Goal: Information Seeking & Learning: Learn about a topic

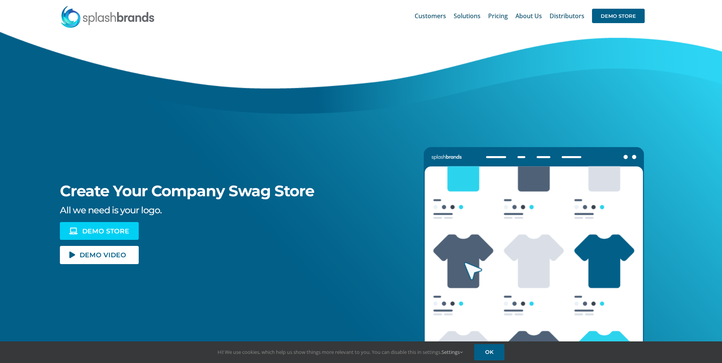
click at [100, 232] on span "DEMO STORE" at bounding box center [105, 231] width 47 height 6
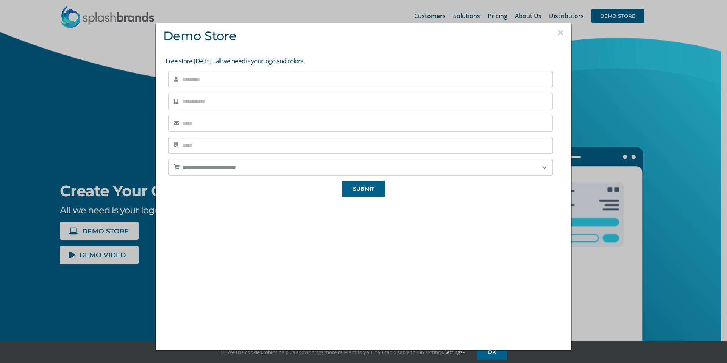
click at [558, 33] on button "×" at bounding box center [560, 32] width 7 height 11
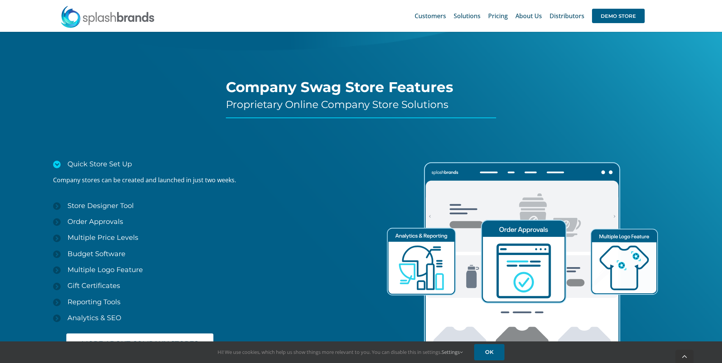
scroll to position [1093, 0]
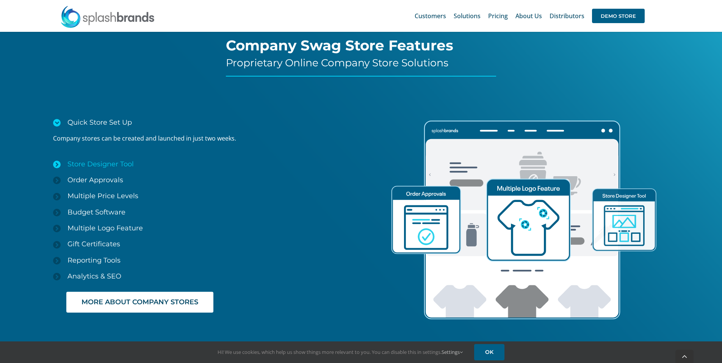
click at [85, 162] on span "Store Designer Tool" at bounding box center [100, 164] width 66 height 8
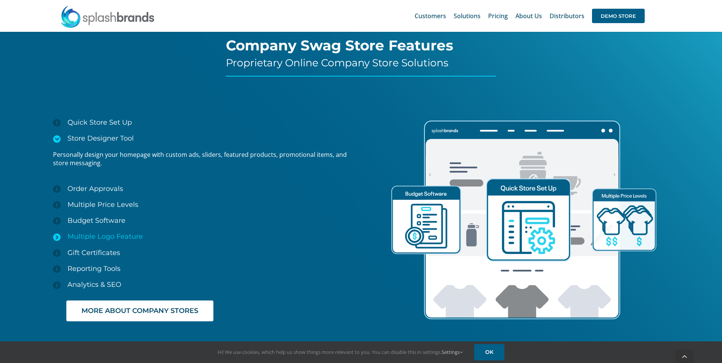
click at [108, 237] on span "Multiple Logo Feature" at bounding box center [104, 236] width 75 height 8
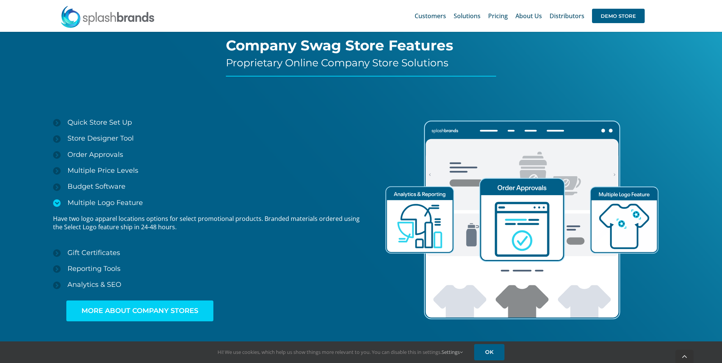
click at [178, 311] on span "MORE ABOUT COMPANY STORES" at bounding box center [139, 311] width 117 height 8
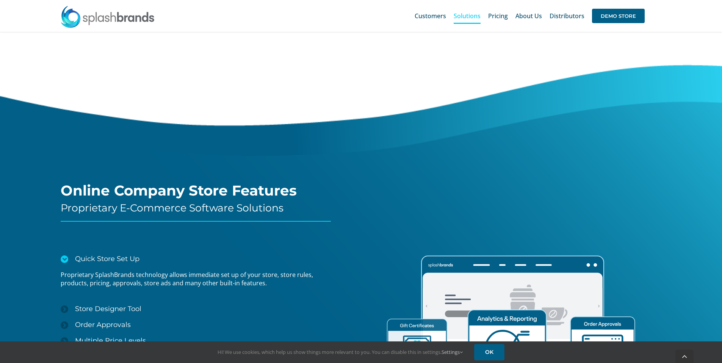
scroll to position [942, 0]
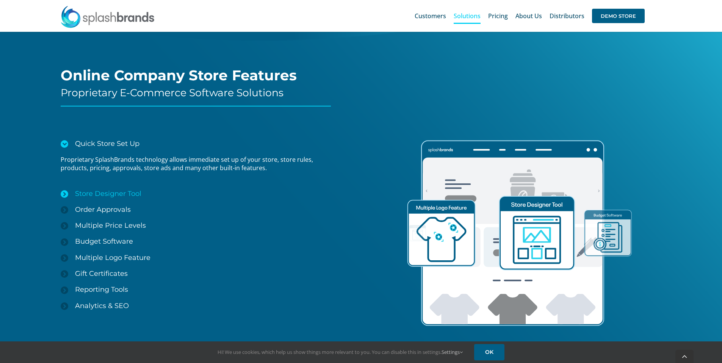
click at [119, 192] on span "Store Designer Tool" at bounding box center [108, 193] width 66 height 8
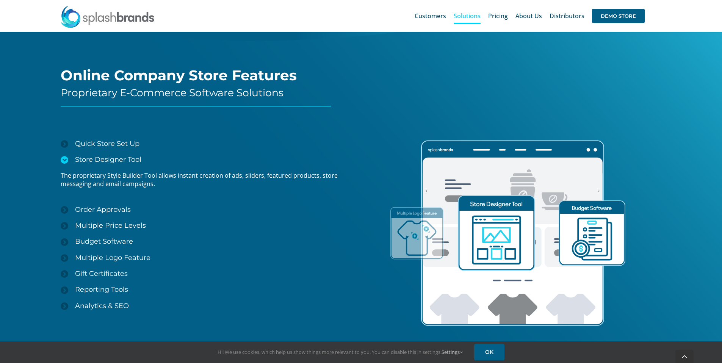
click at [112, 173] on p "The proprietary Style Builder Tool allows instant creation of ads, sliders, fea…" at bounding box center [201, 179] width 281 height 17
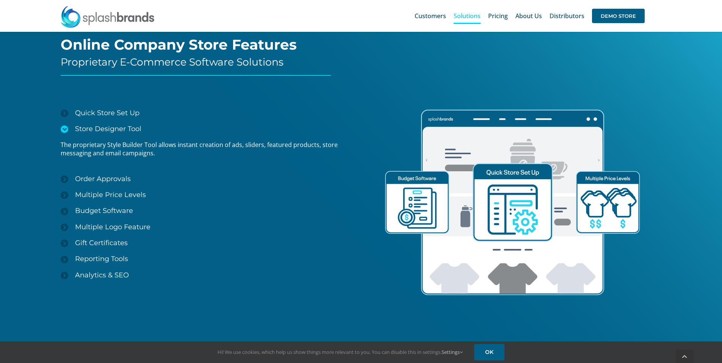
scroll to position [1014, 0]
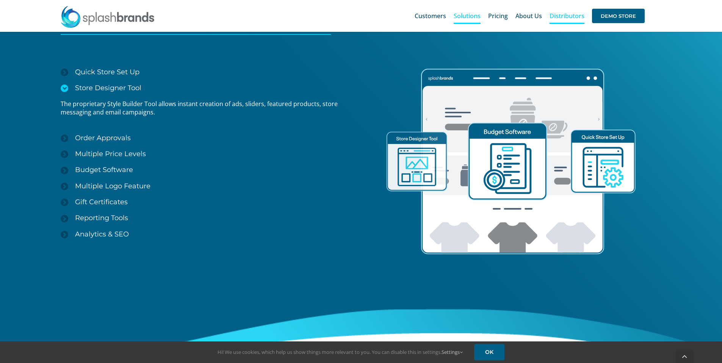
click at [572, 17] on span "Distributors" at bounding box center [566, 16] width 35 height 6
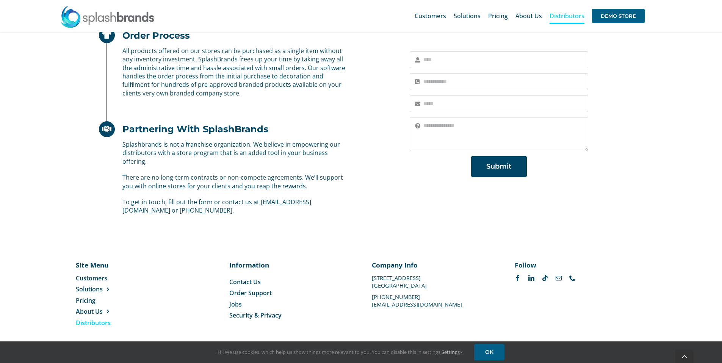
scroll to position [452, 0]
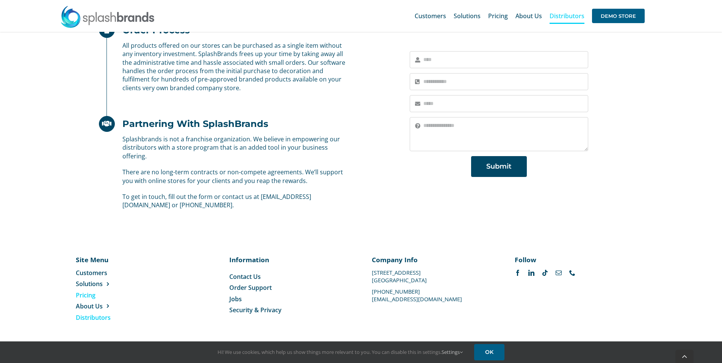
click at [85, 295] on span "Pricing" at bounding box center [86, 295] width 20 height 8
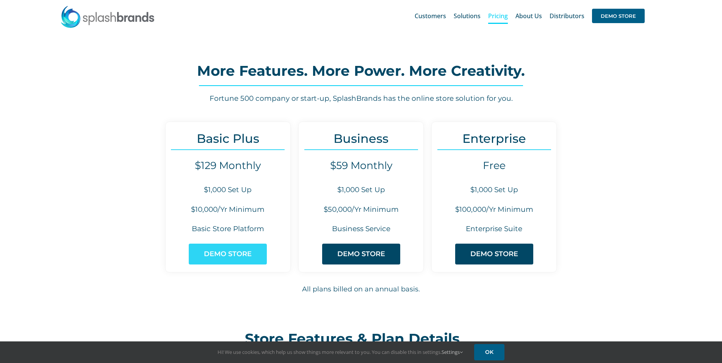
click at [231, 255] on span "DEMO STORE" at bounding box center [228, 254] width 48 height 8
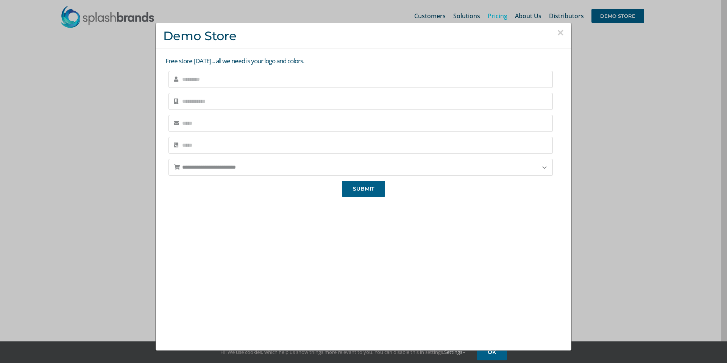
click at [557, 31] on button "×" at bounding box center [560, 32] width 7 height 11
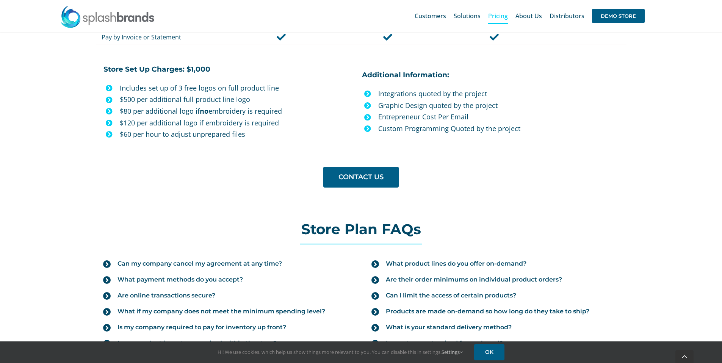
scroll to position [719, 0]
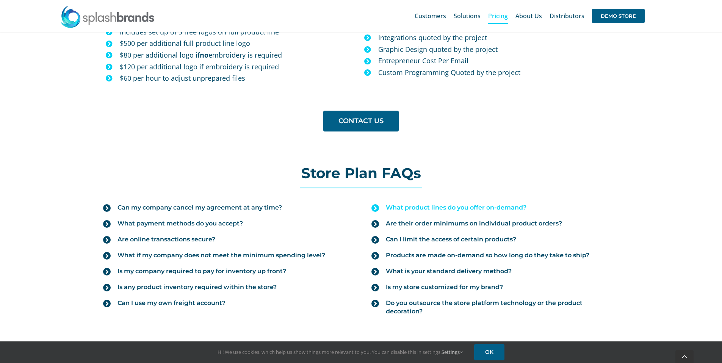
click at [450, 206] on span "What product lines do you offer on-demand?" at bounding box center [456, 207] width 141 height 8
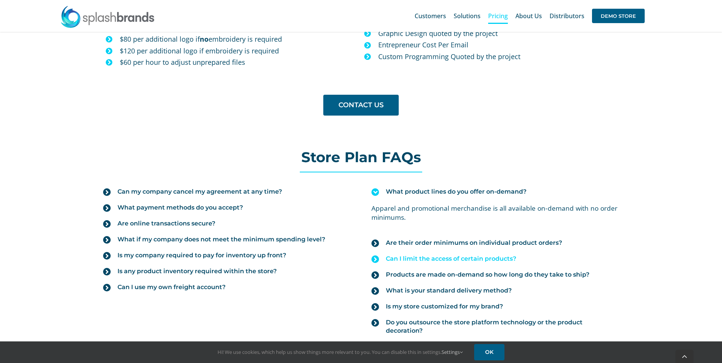
scroll to position [748, 0]
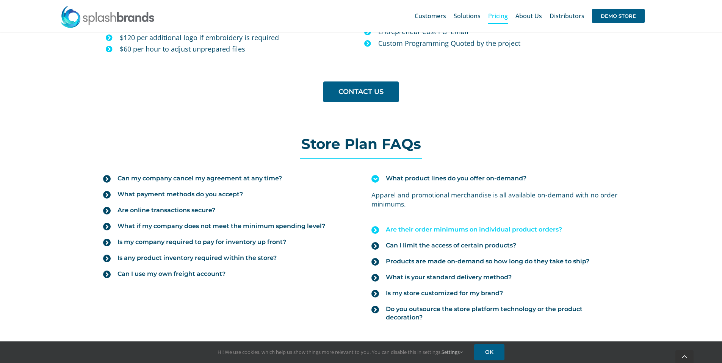
click at [418, 227] on span "Are their order minimums on individual product orders?" at bounding box center [474, 229] width 176 height 8
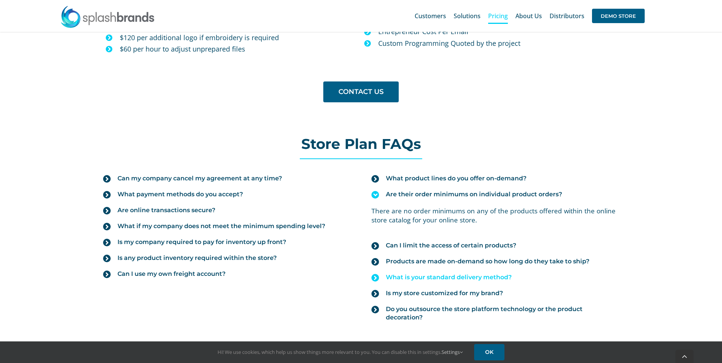
click at [446, 276] on span "What is your standard delivery method?" at bounding box center [449, 277] width 126 height 8
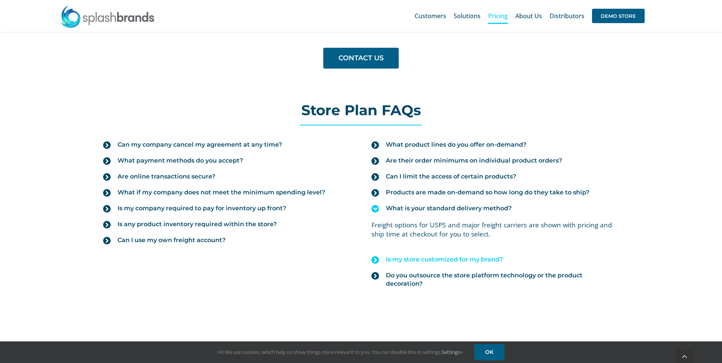
scroll to position [797, 0]
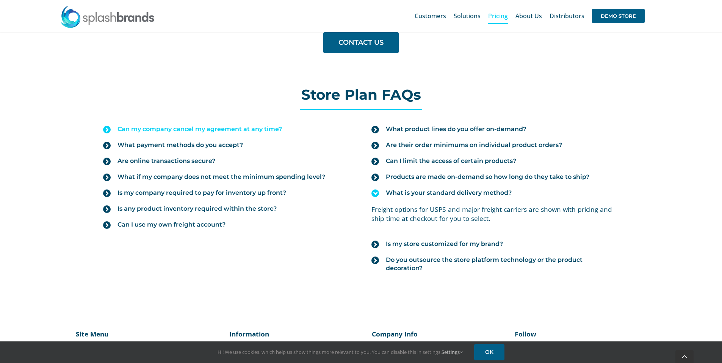
click at [220, 129] on span "Can my company cancel my agreement at any time?" at bounding box center [199, 129] width 164 height 8
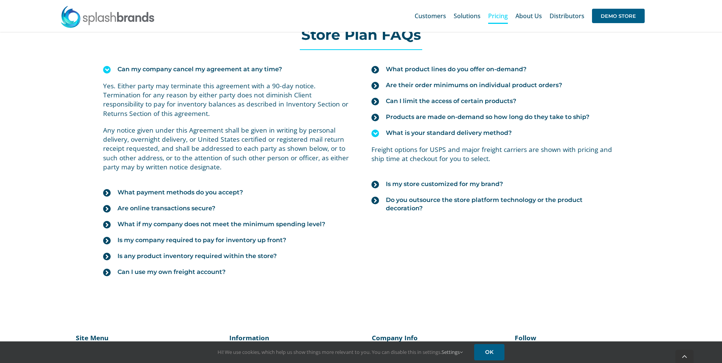
scroll to position [858, 0]
click at [213, 191] on span "What payment methods do you accept?" at bounding box center [179, 192] width 125 height 8
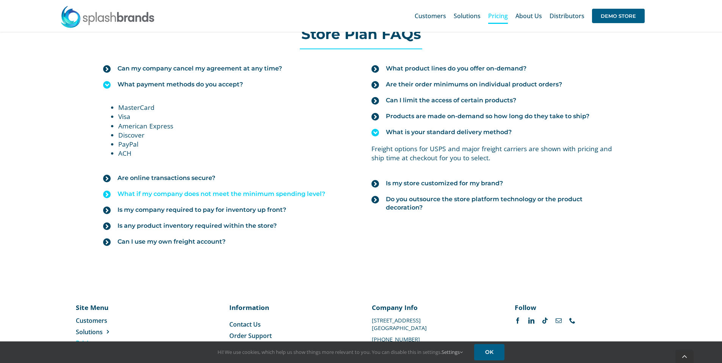
click at [161, 194] on span "What if my company does not meet the minimum spending level?" at bounding box center [221, 194] width 208 height 8
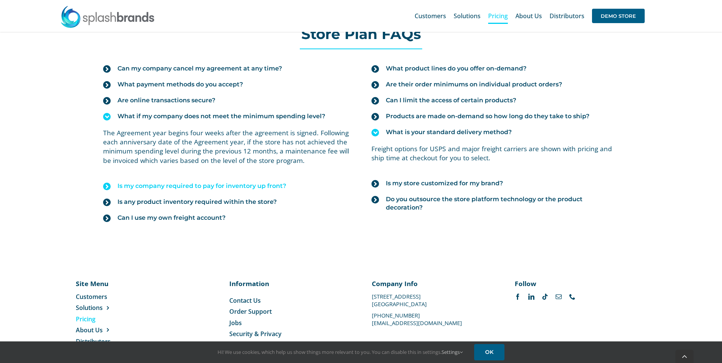
click at [249, 185] on span "Is my company required to pay for inventory up front?" at bounding box center [201, 186] width 169 height 8
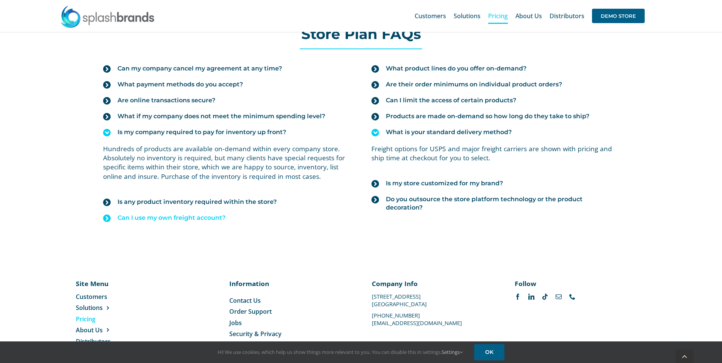
click at [187, 218] on span "Can I use my own freight account?" at bounding box center [171, 218] width 108 height 8
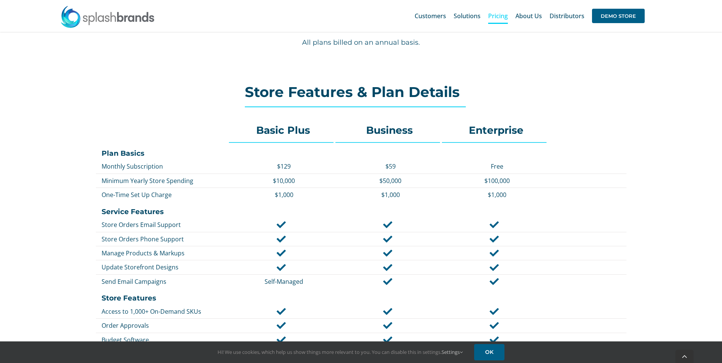
scroll to position [325, 0]
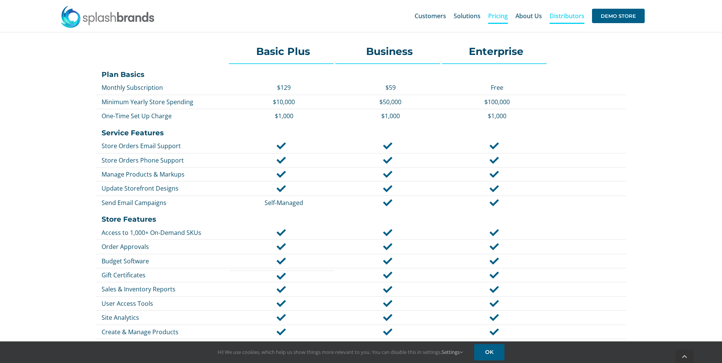
click at [566, 17] on span "Distributors" at bounding box center [566, 16] width 35 height 6
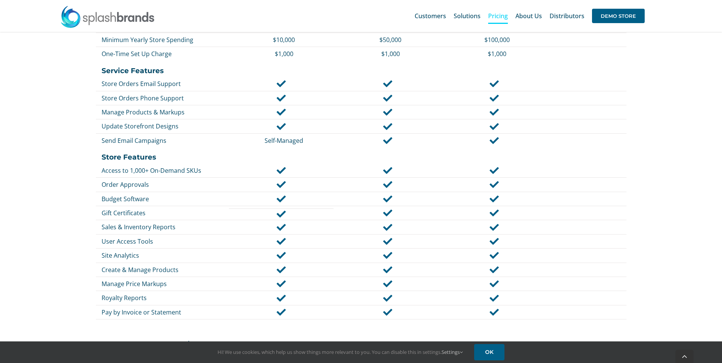
scroll to position [396, 0]
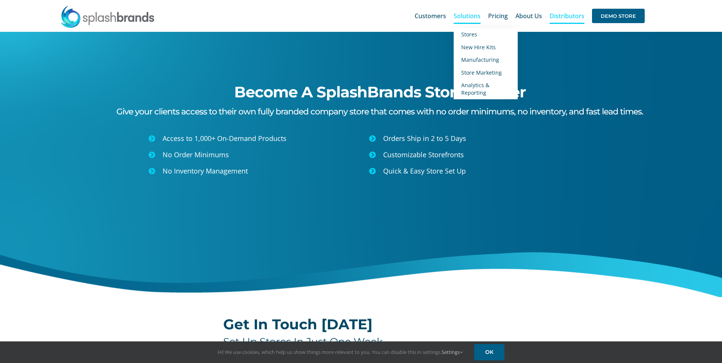
click at [466, 15] on span "Solutions" at bounding box center [466, 16] width 27 height 6
click at [480, 48] on span "New Hire Kits" at bounding box center [478, 47] width 34 height 7
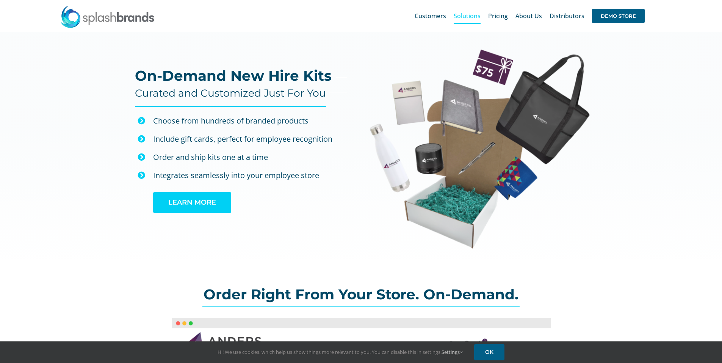
click at [201, 204] on span "LEARN MORE" at bounding box center [192, 203] width 48 height 8
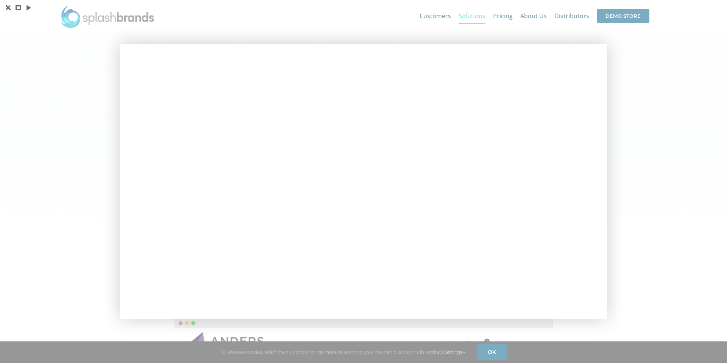
click at [100, 88] on div at bounding box center [363, 181] width 727 height 363
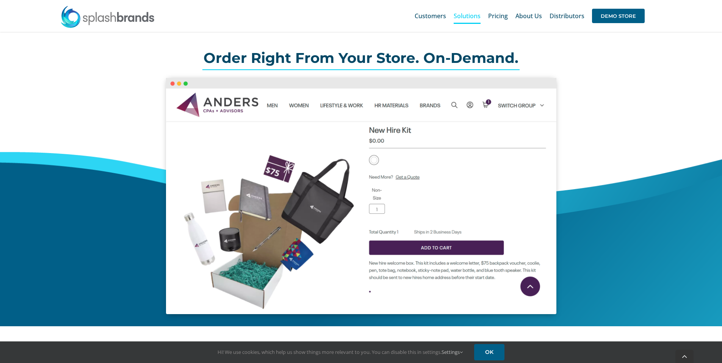
scroll to position [249, 0]
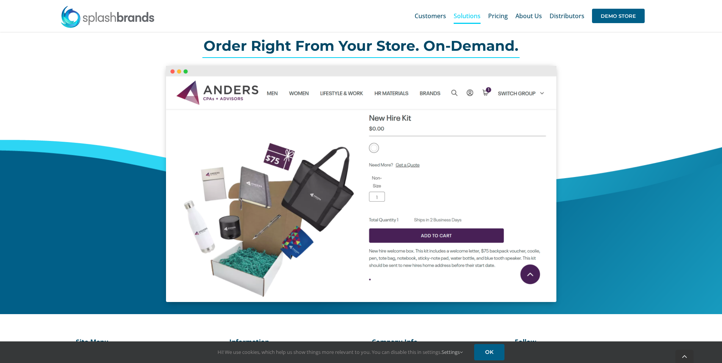
click at [273, 92] on img at bounding box center [361, 184] width 390 height 236
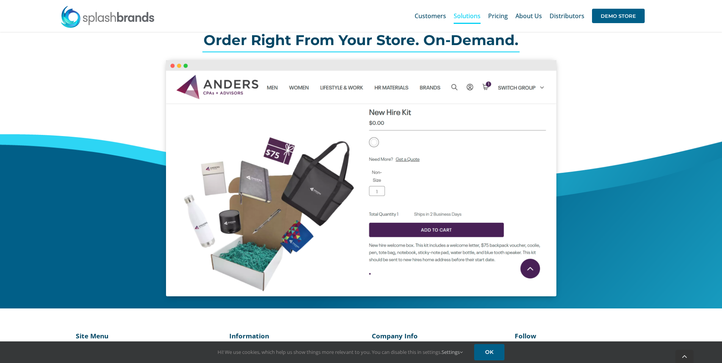
scroll to position [256, 0]
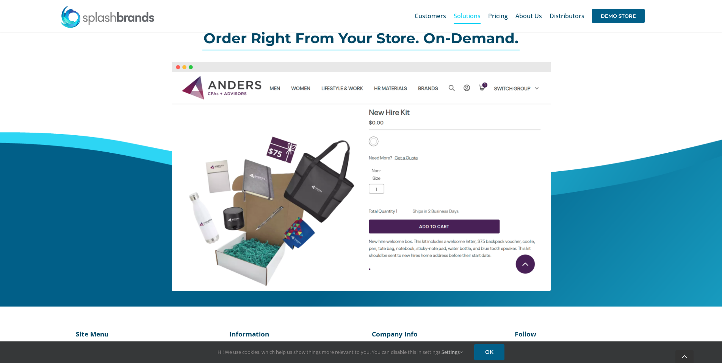
click at [128, 102] on div "Order Right From Your Store. On-Demand." at bounding box center [360, 161] width 530 height 289
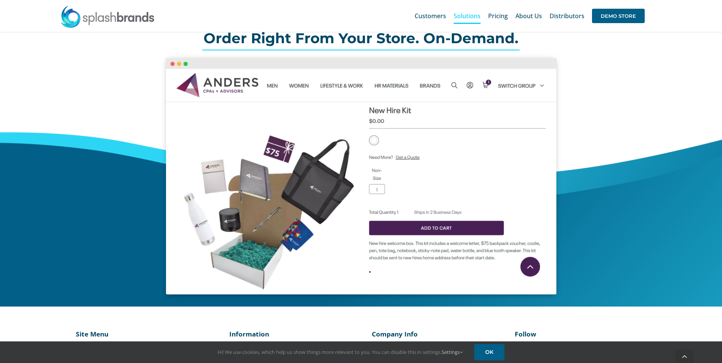
click at [173, 64] on img at bounding box center [361, 176] width 390 height 236
click at [173, 65] on img at bounding box center [361, 176] width 390 height 236
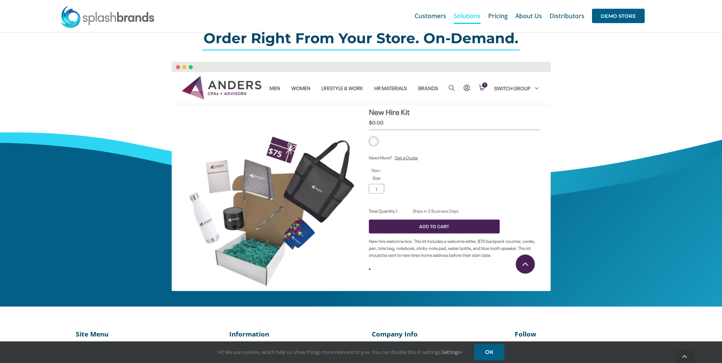
click at [141, 85] on div at bounding box center [360, 176] width 453 height 229
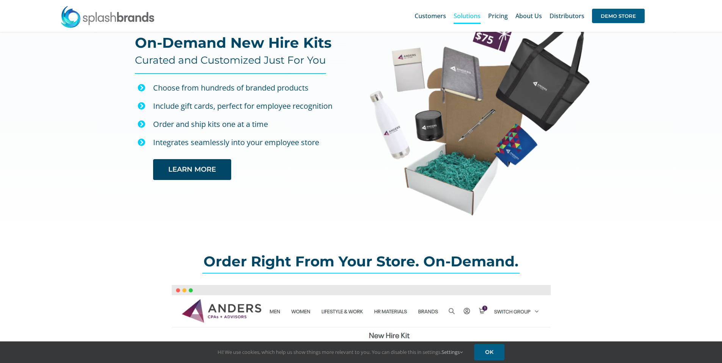
scroll to position [0, 0]
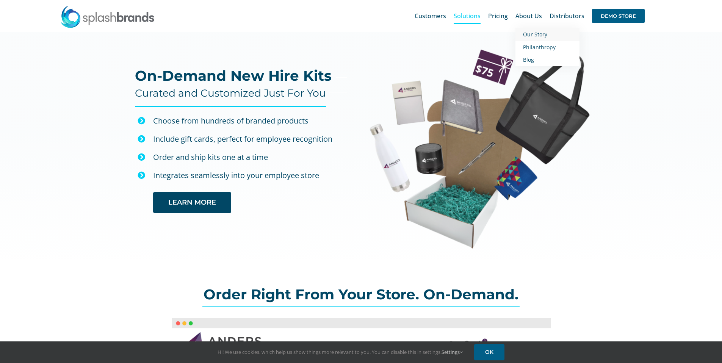
click at [531, 35] on span "Our Story" at bounding box center [535, 34] width 24 height 7
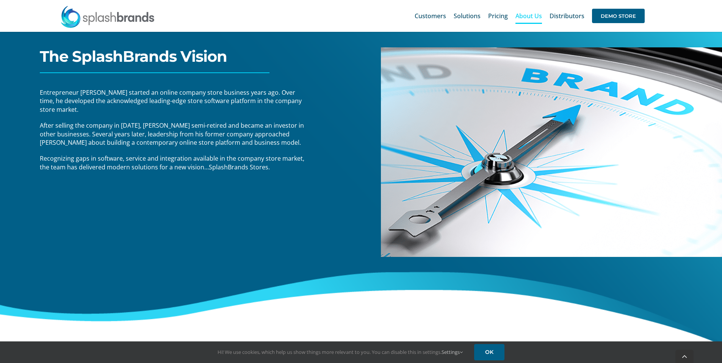
scroll to position [113, 0]
